Goal: Navigation & Orientation: Find specific page/section

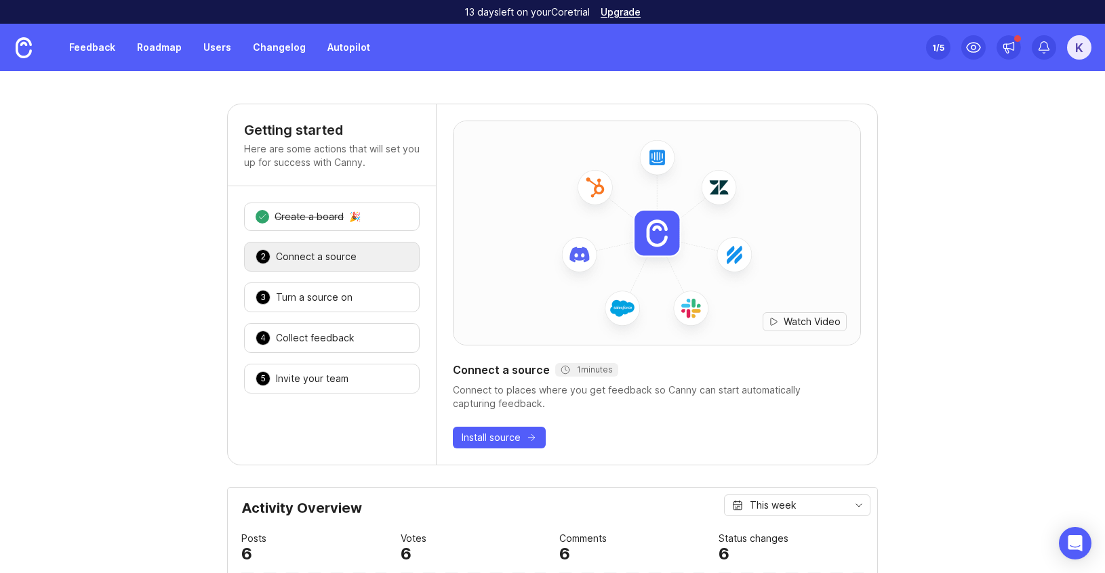
click at [169, 50] on link "Roadmap" at bounding box center [159, 47] width 61 height 24
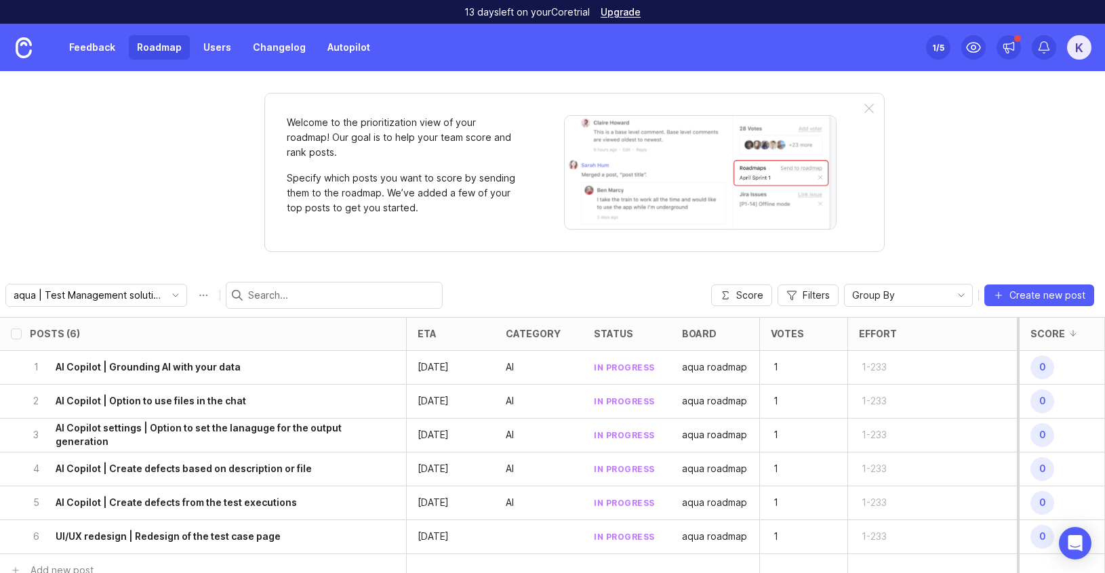
click at [134, 184] on div "Welcome to the prioritization view of your roadmap! Our goal is to help your te…" at bounding box center [552, 322] width 1105 height 502
click at [189, 374] on div "1 AI Copilot | Grounding AI with your data" at bounding box center [199, 367] width 338 height 33
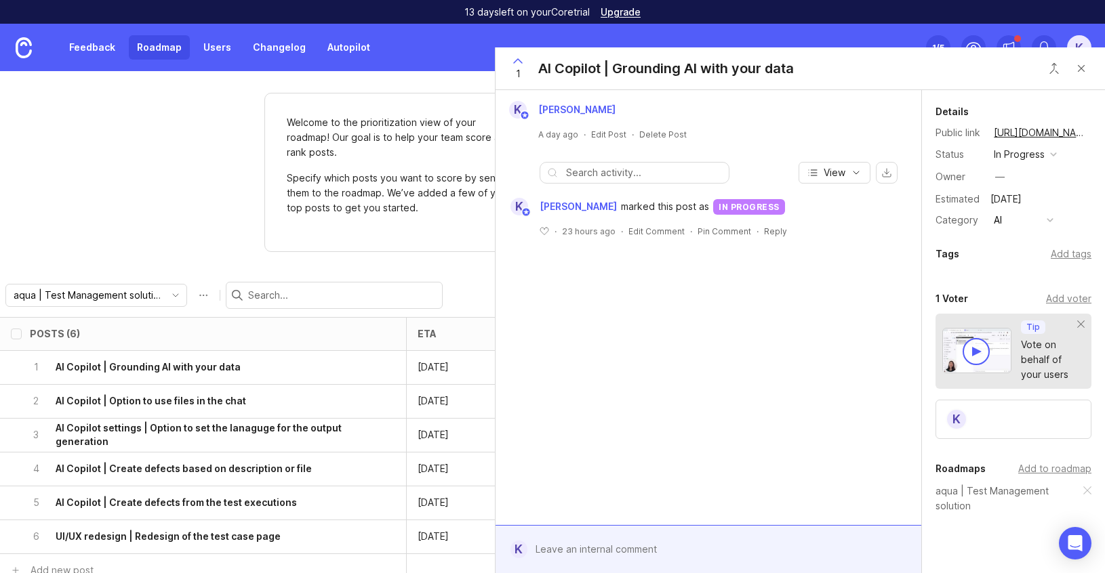
click at [635, 64] on div "AI Copilot | Grounding AI with your data" at bounding box center [666, 68] width 256 height 19
copy div "AI Copilot | Grounding AI with your data K"
